Goal: Task Accomplishment & Management: Use online tool/utility

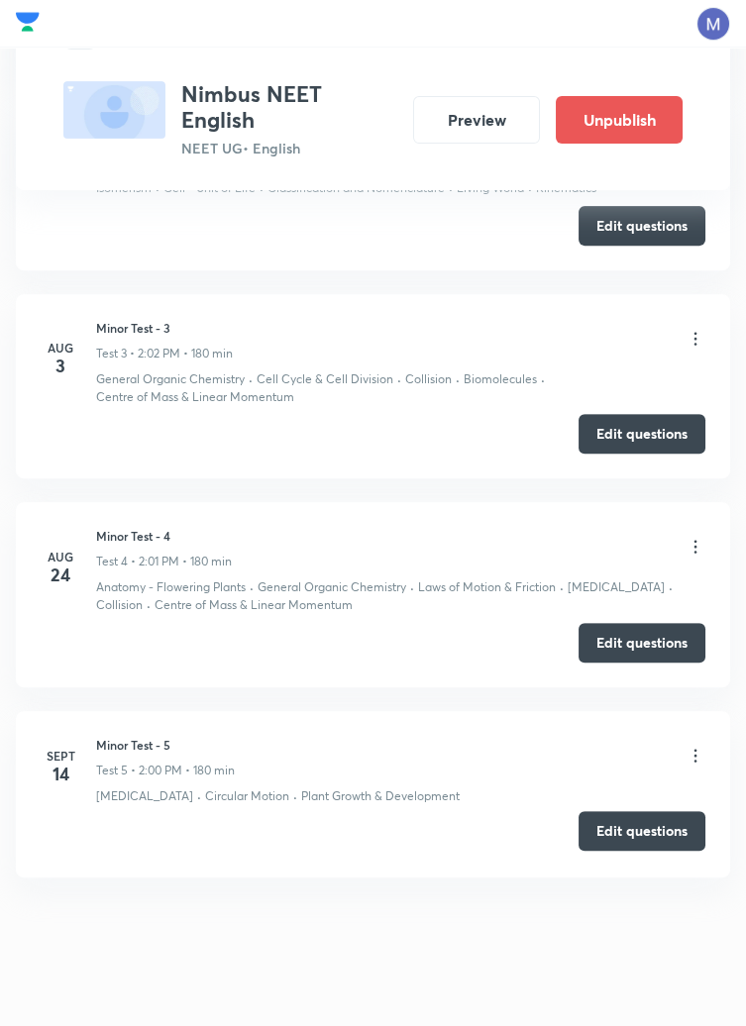
click at [651, 830] on button "Edit questions" at bounding box center [641, 831] width 127 height 40
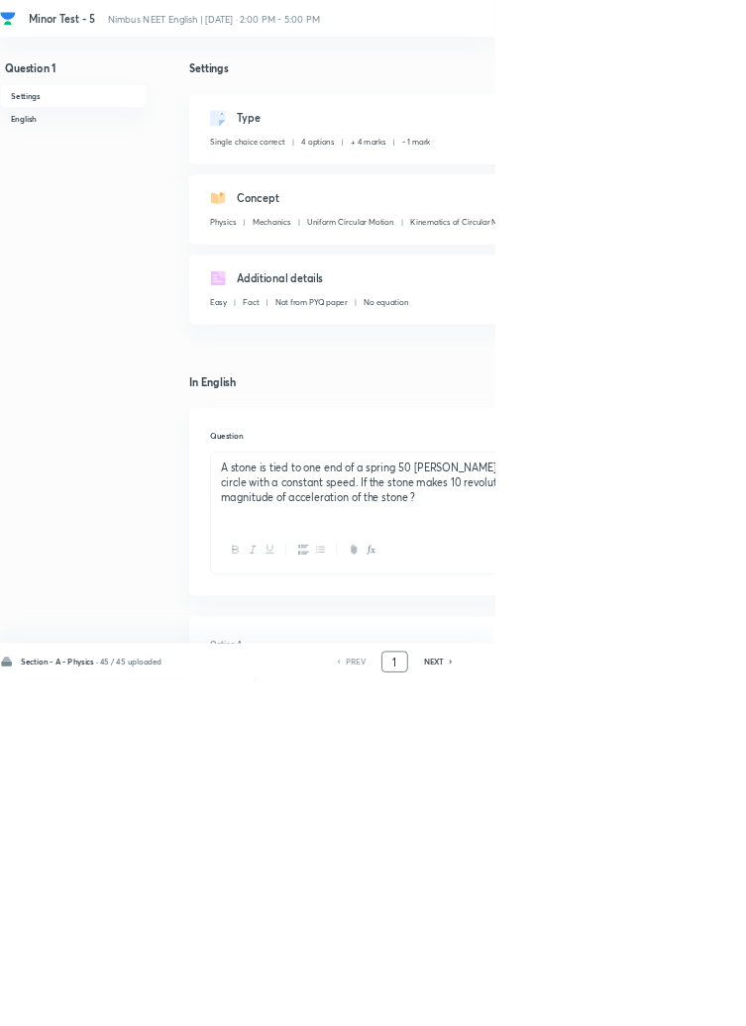
click at [601, 1016] on input "1" at bounding box center [595, 998] width 38 height 35
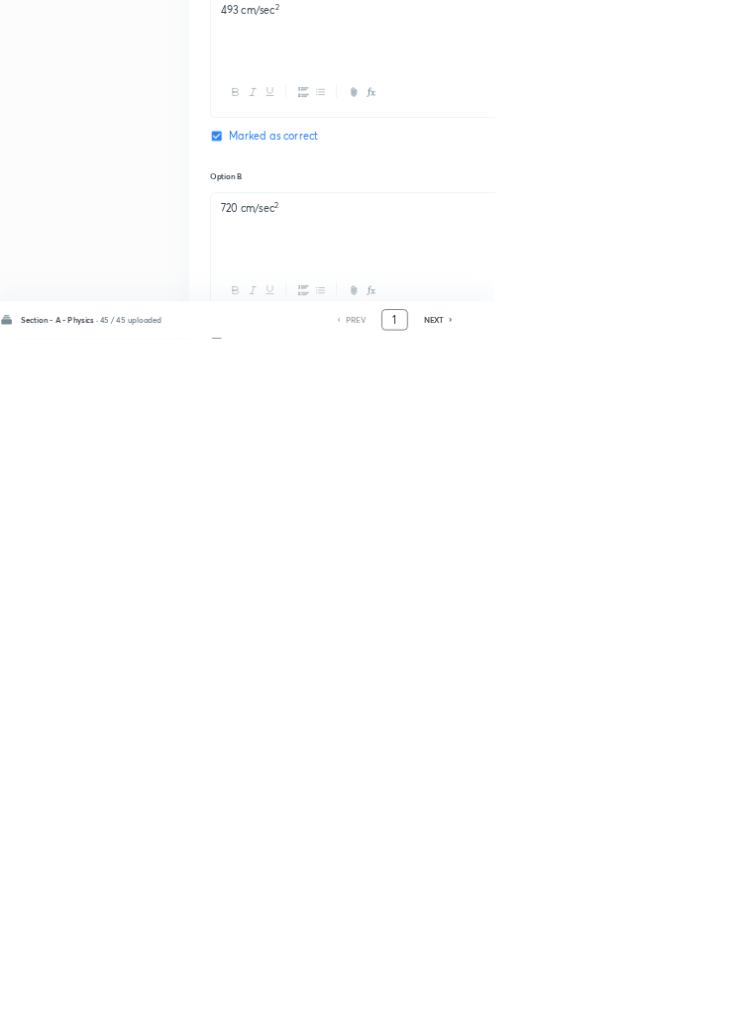
scroll to position [941, 0]
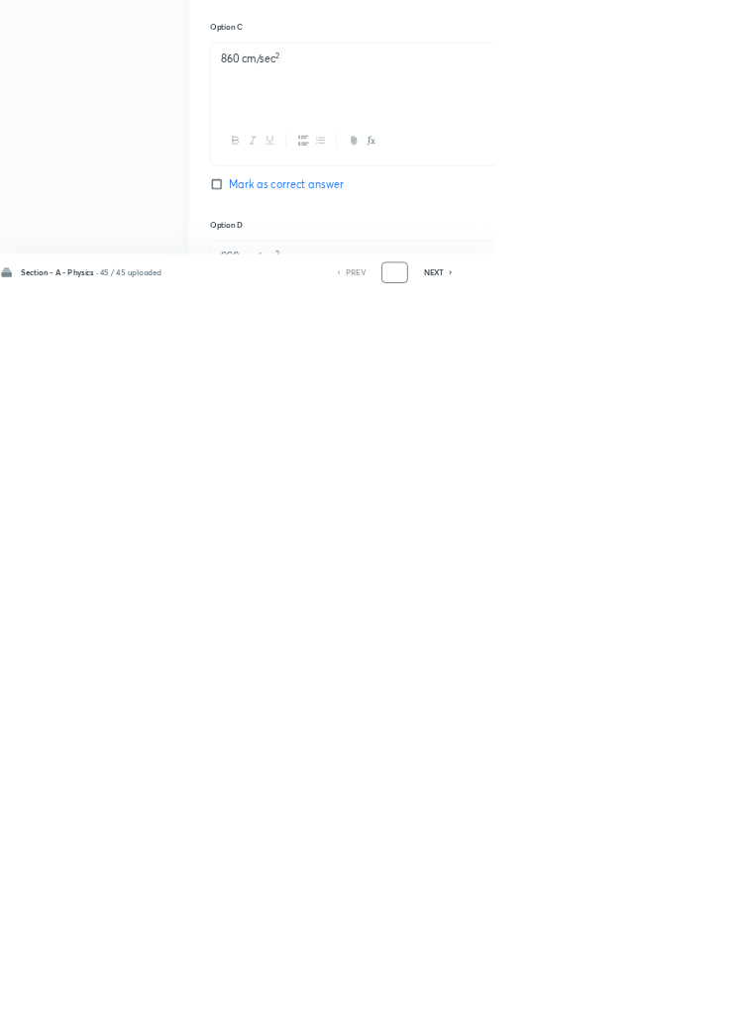
type input "4"
type input "91"
checkbox input "true"
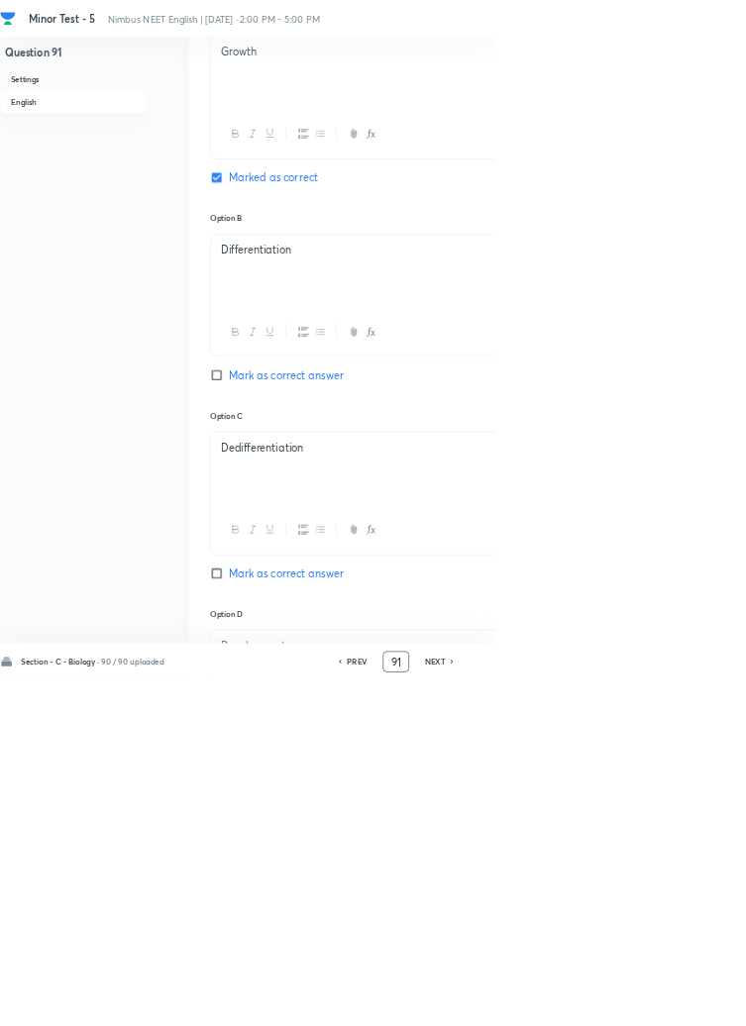
click at [604, 1016] on input "91" at bounding box center [597, 998] width 38 height 35
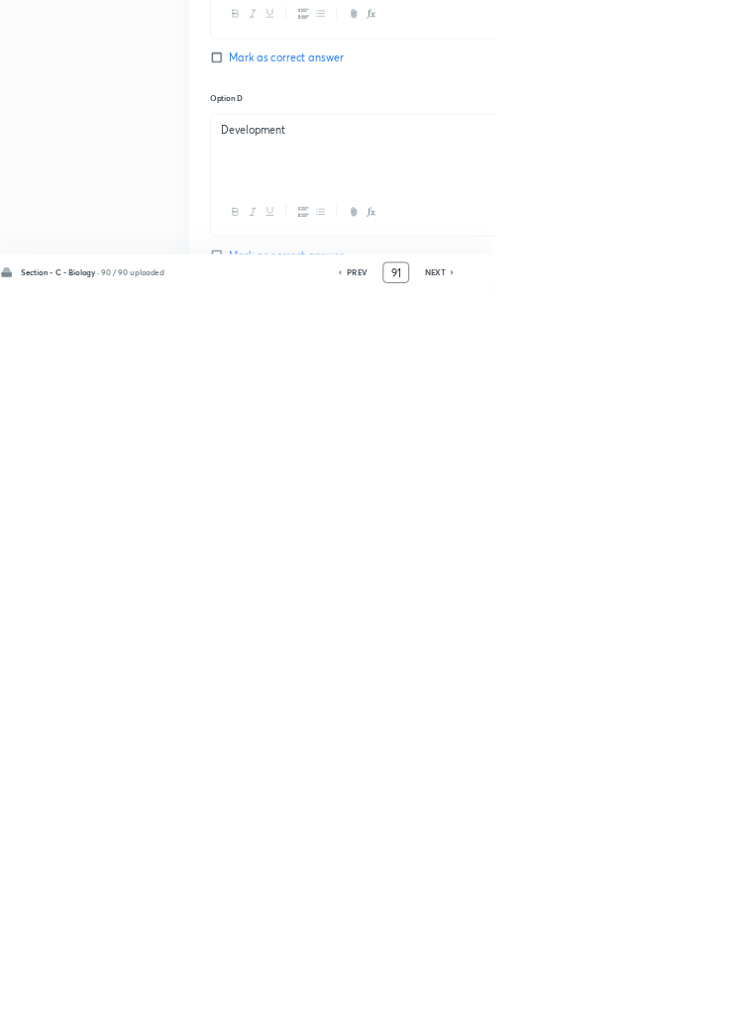
scroll to position [1137, 0]
type input "9"
type input "46"
checkbox input "false"
checkbox input "true"
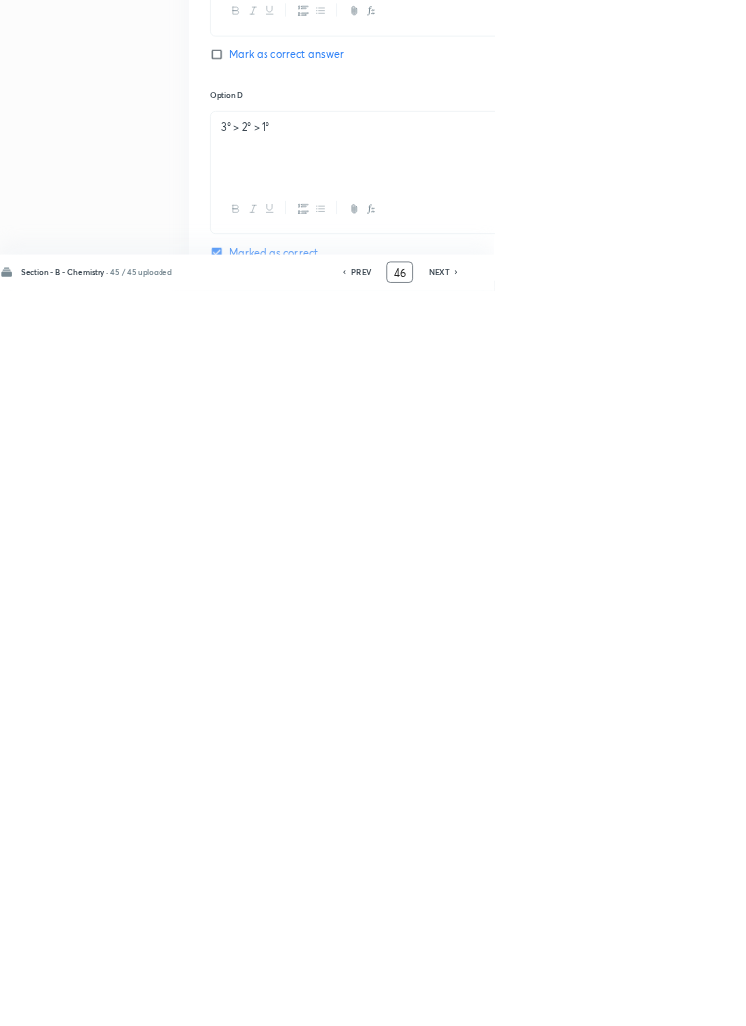
scroll to position [1091, 0]
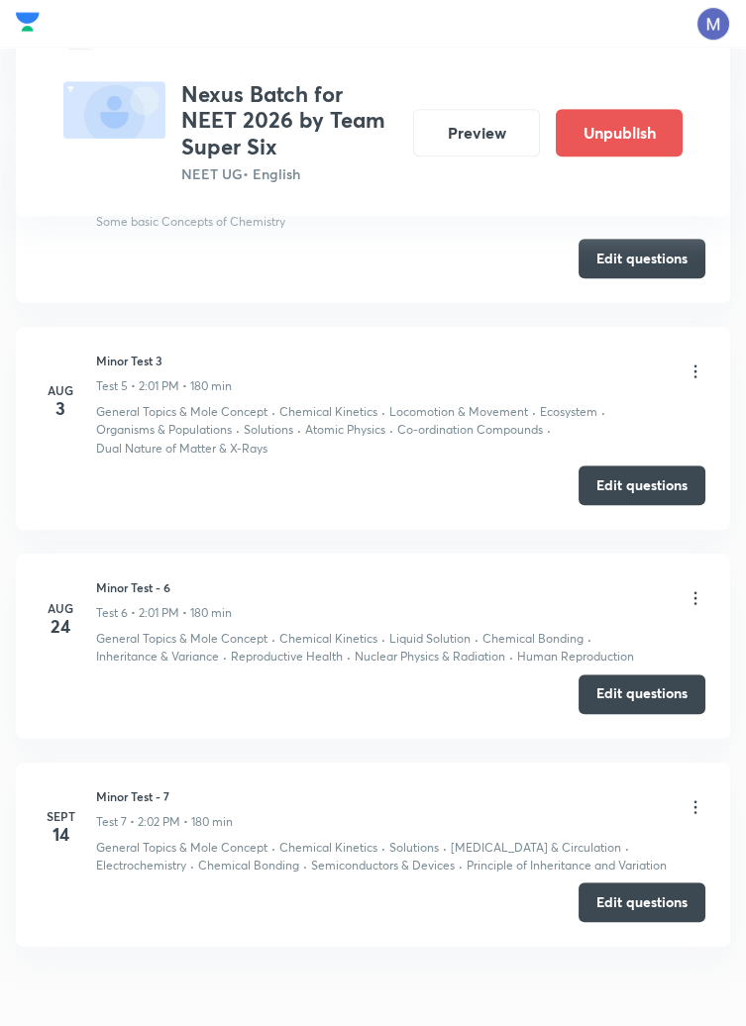
scroll to position [1873, 0]
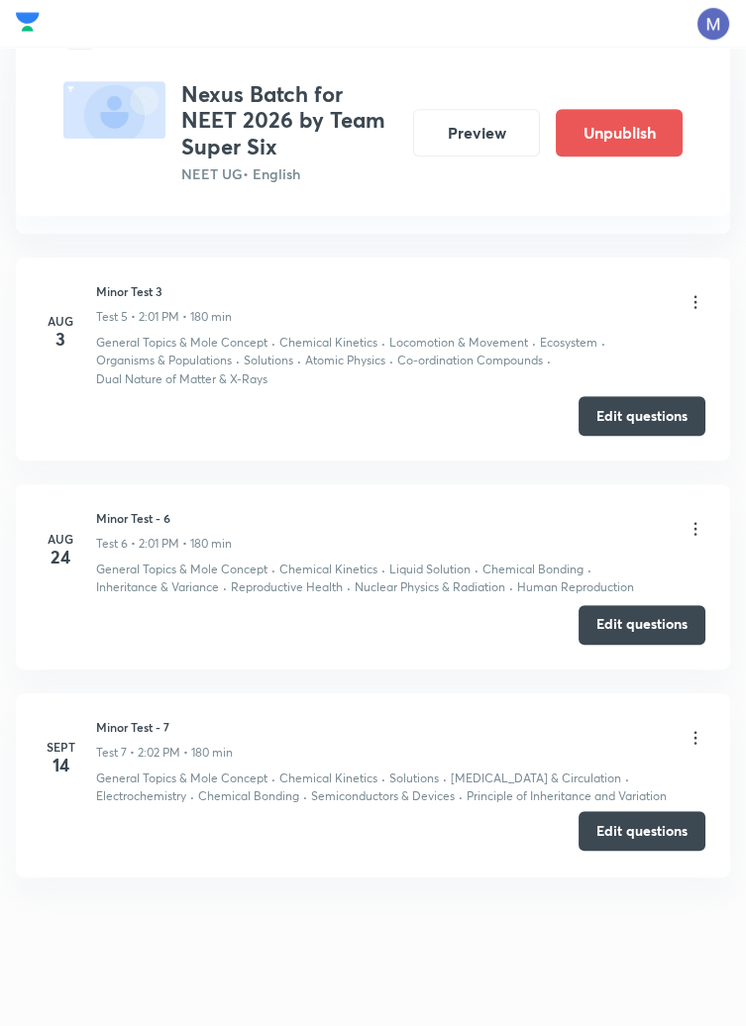
click at [643, 840] on button "Edit questions" at bounding box center [641, 831] width 127 height 40
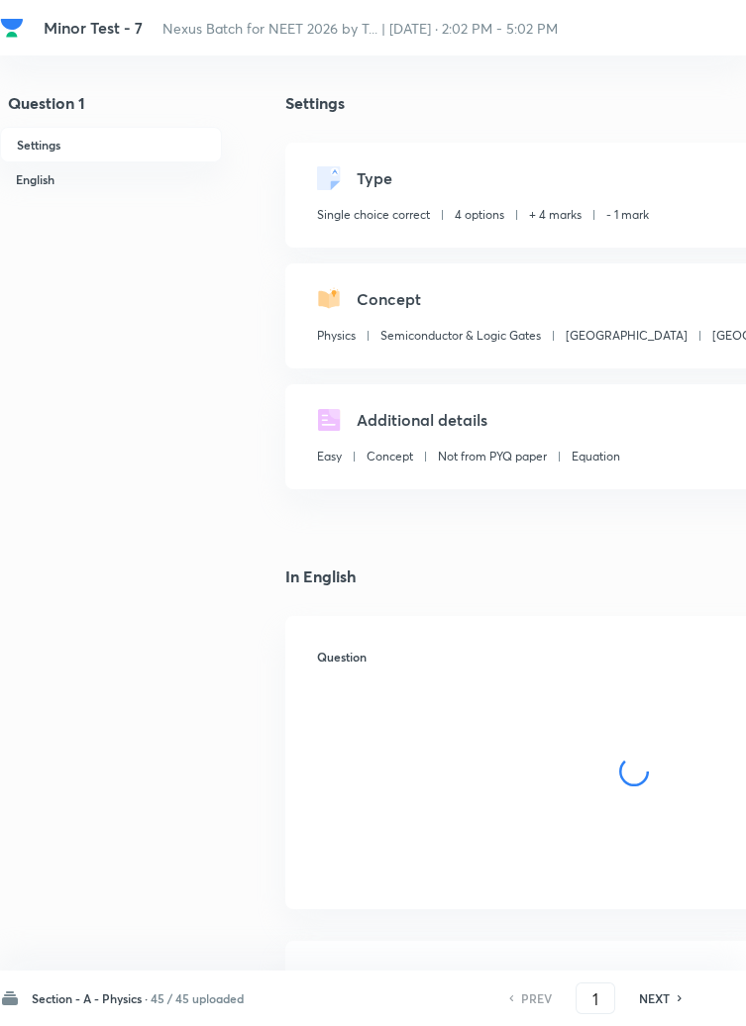
checkbox input "true"
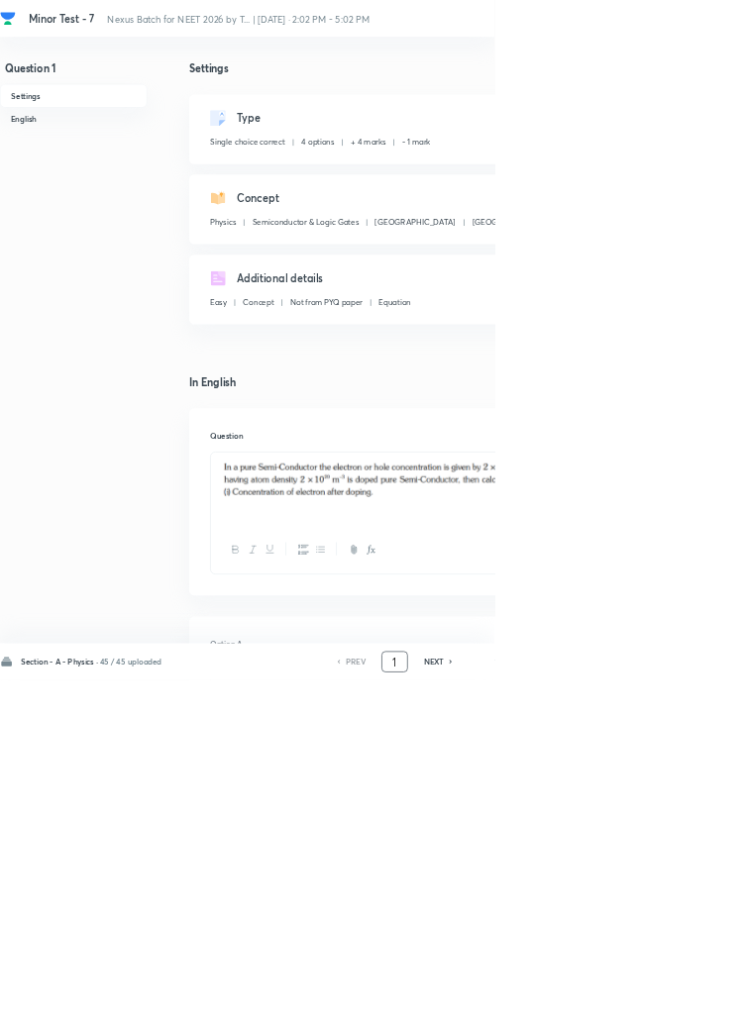
click at [603, 1016] on input "1" at bounding box center [595, 998] width 38 height 35
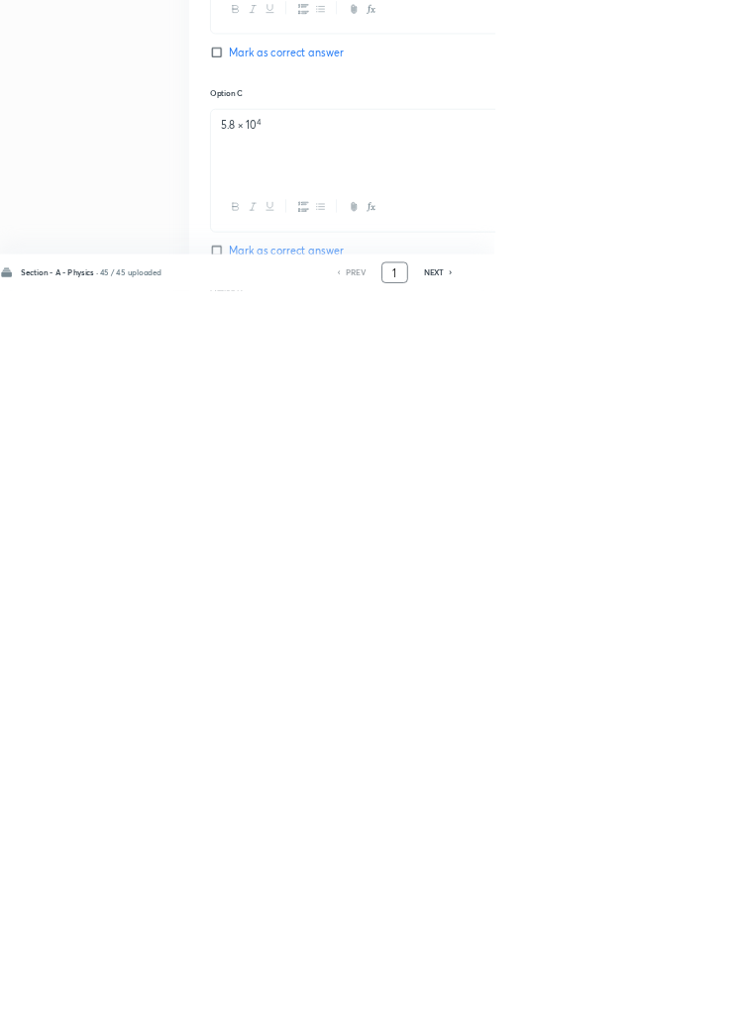
scroll to position [941, 0]
type input "46"
checkbox input "false"
checkbox input "true"
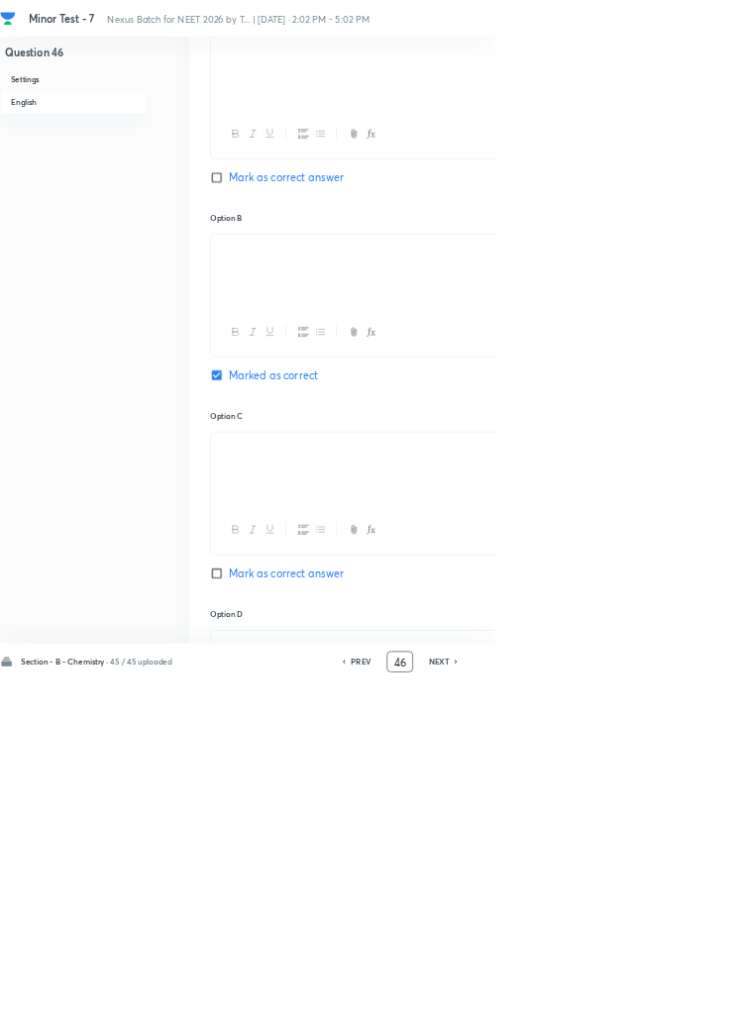
click at [616, 1016] on input "46" at bounding box center [603, 998] width 38 height 35
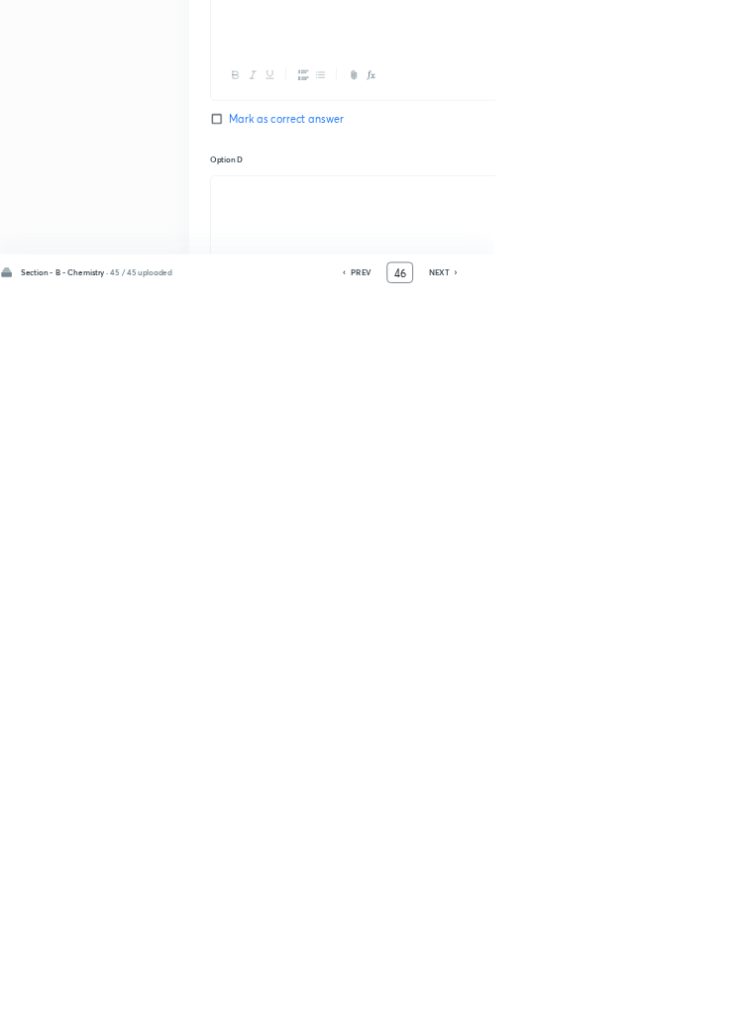
scroll to position [1109, 0]
type input "4"
type input "91"
